Goal: Transaction & Acquisition: Obtain resource

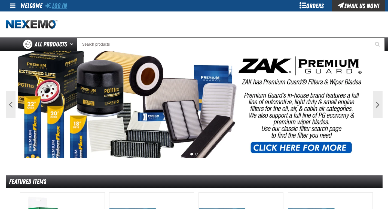
click at [64, 7] on link "Log In" at bounding box center [57, 6] width 22 height 8
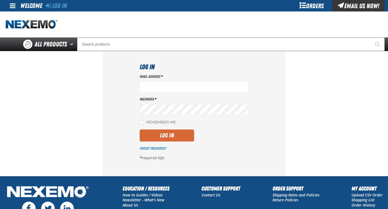
type input "[EMAIL_ADDRESS][DOMAIN_NAME]"
click at [173, 133] on button "Log In" at bounding box center [167, 135] width 55 height 12
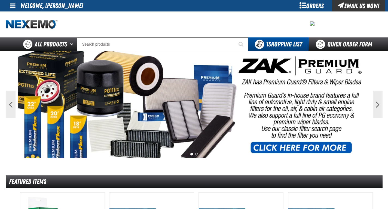
click at [305, 6] on div "Orders" at bounding box center [312, 5] width 41 height 11
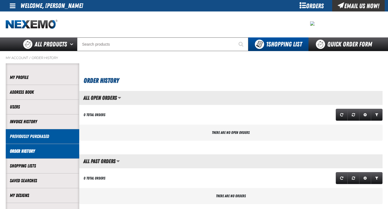
click at [35, 134] on link "Previously Purchased" at bounding box center [42, 136] width 65 height 6
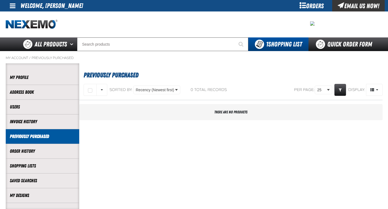
click at [35, 121] on link "Invoice History" at bounding box center [42, 121] width 65 height 6
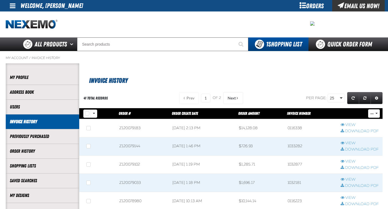
scroll to position [0, 0]
click at [354, 131] on link "Download PDF" at bounding box center [360, 130] width 38 height 5
